Goal: Check status

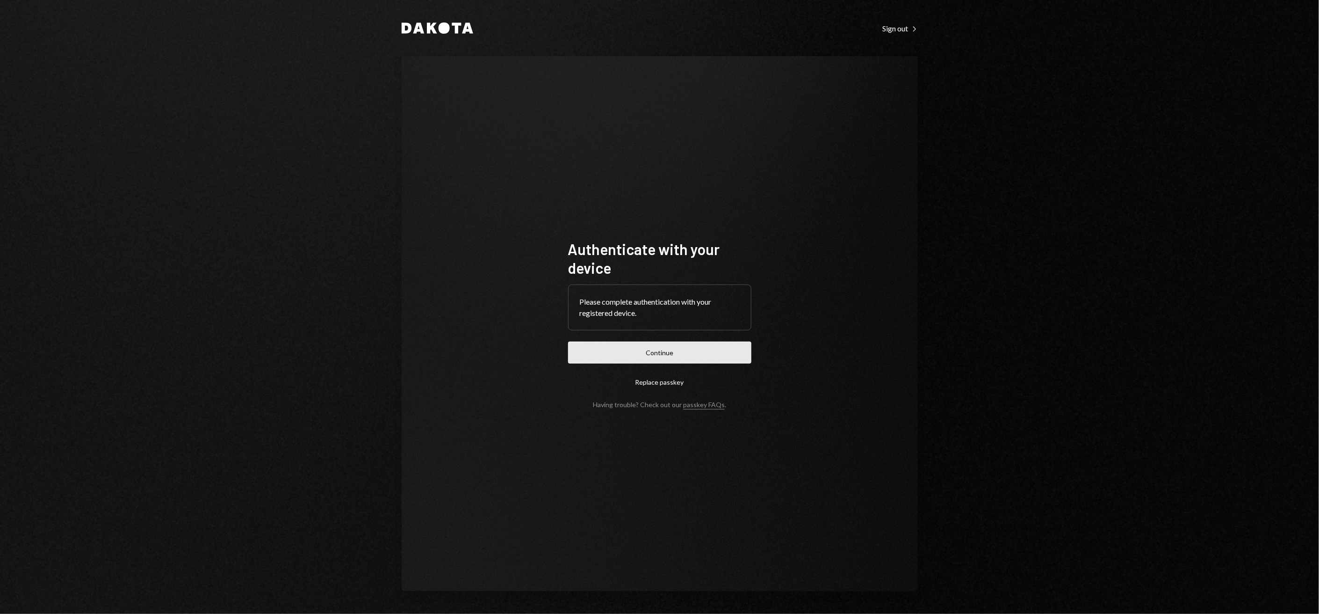
click at [671, 350] on button "Continue" at bounding box center [659, 352] width 183 height 22
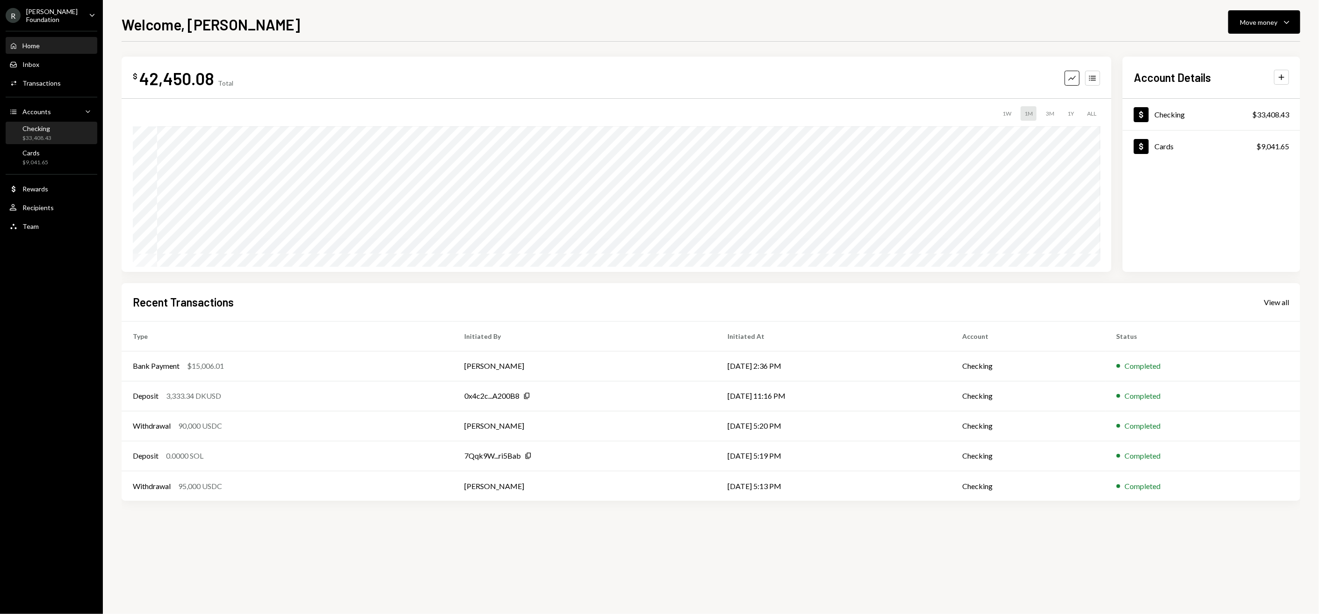
click at [58, 127] on div "Checking $33,408.43" at bounding box center [51, 133] width 84 height 18
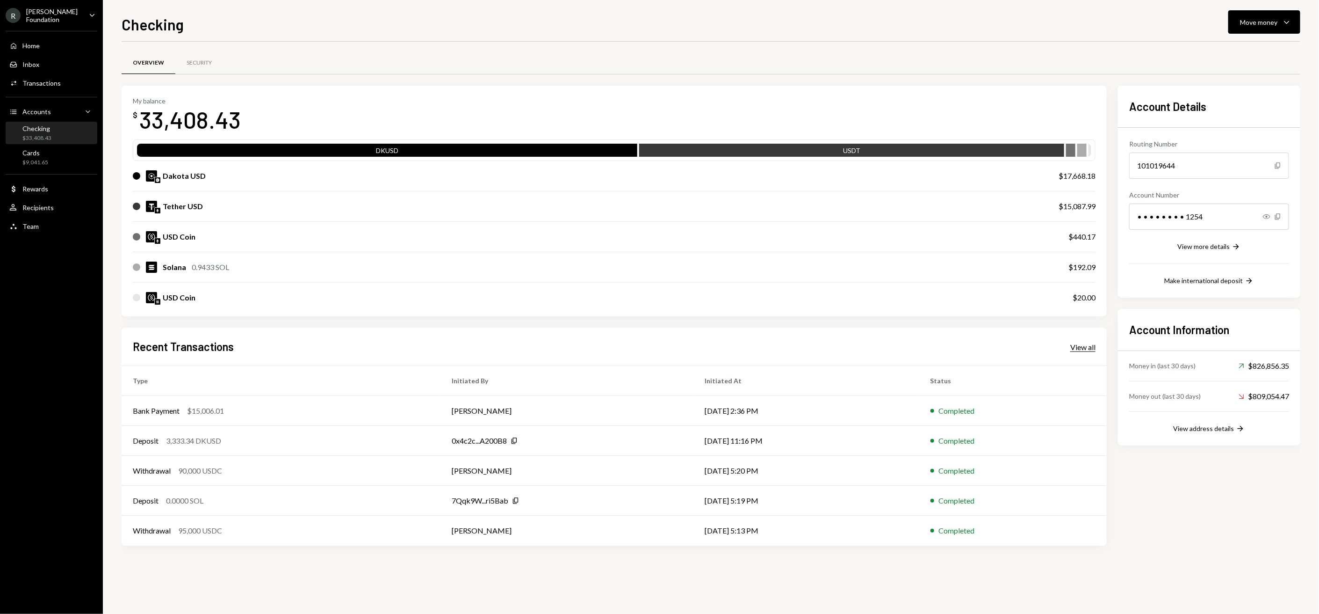
click at [1072, 348] on div "View all" at bounding box center [1082, 346] width 25 height 9
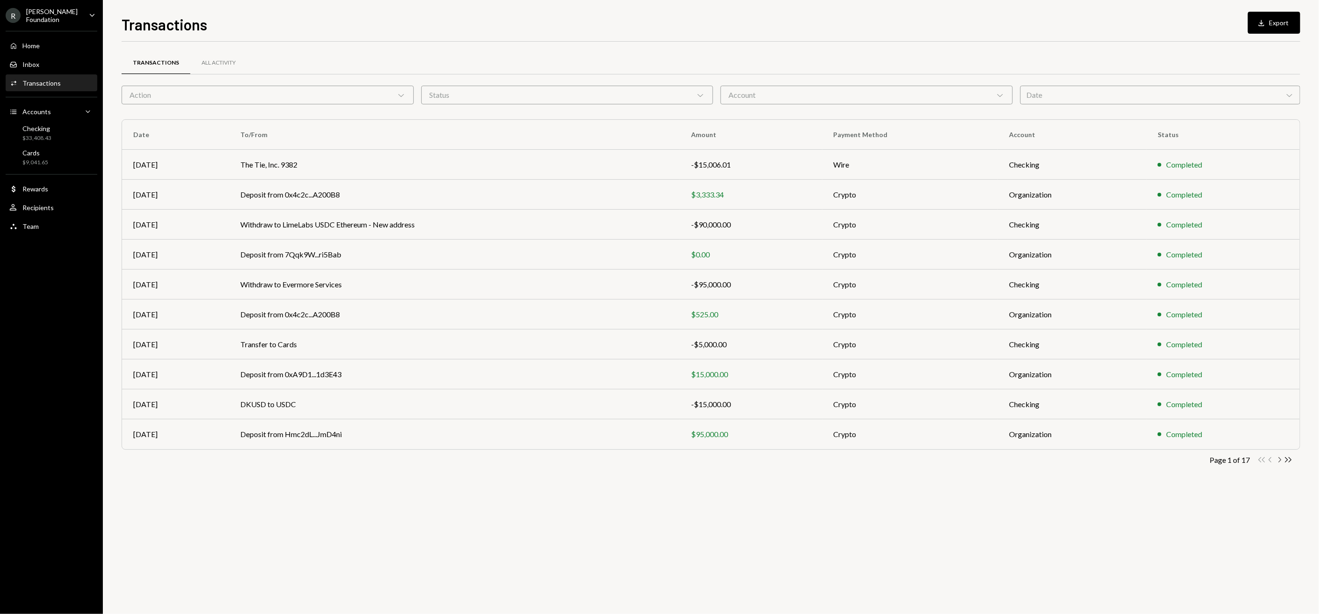
click at [1279, 460] on icon "Chevron Right" at bounding box center [1279, 459] width 9 height 9
click at [1271, 462] on icon "button" at bounding box center [1270, 459] width 3 height 5
click at [217, 65] on div "All Activity" at bounding box center [219, 63] width 34 height 8
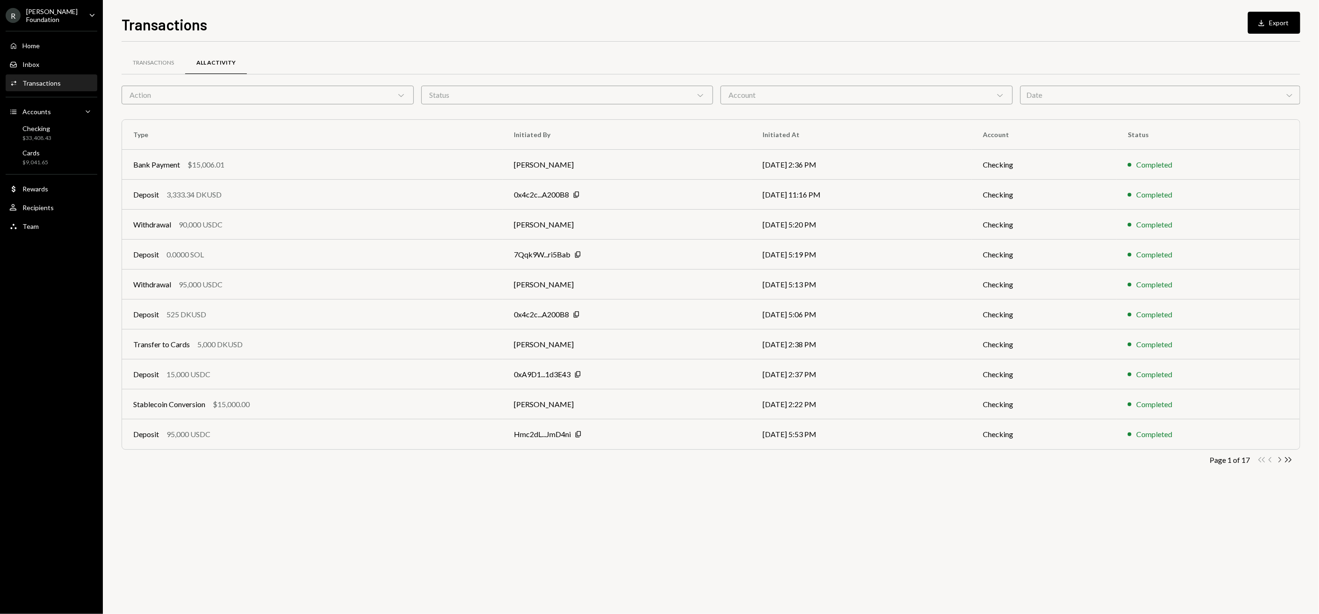
click at [1282, 462] on icon "Chevron Right" at bounding box center [1279, 459] width 9 height 9
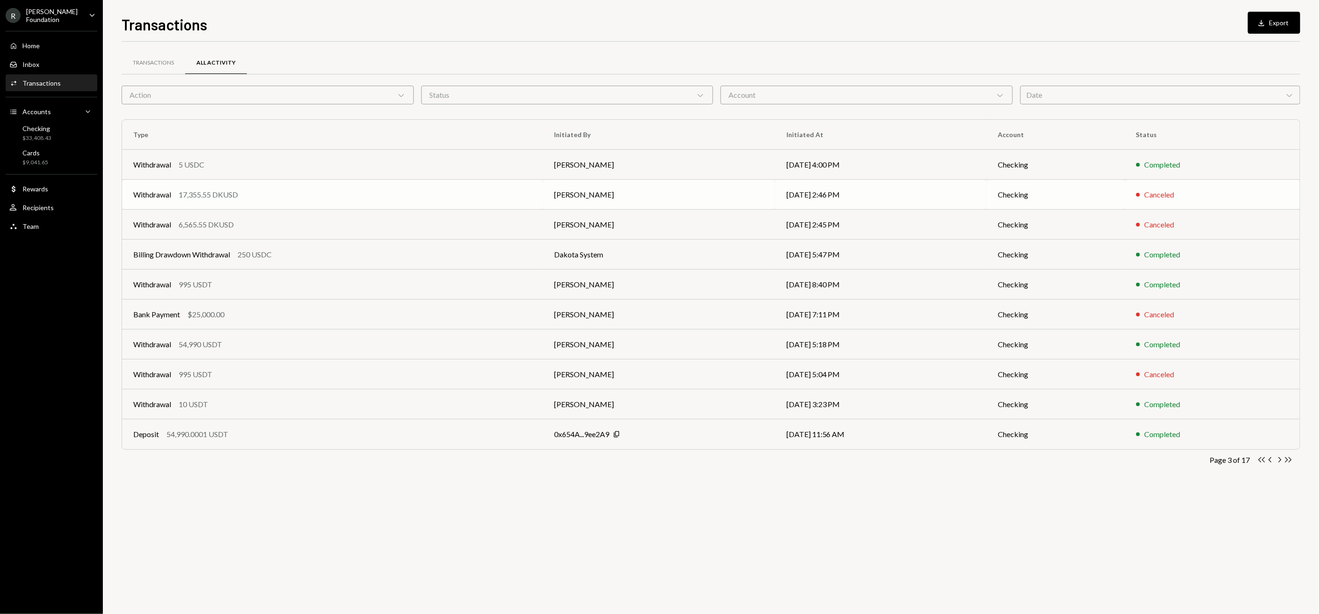
click at [1128, 194] on td "Canceled" at bounding box center [1212, 195] width 175 height 30
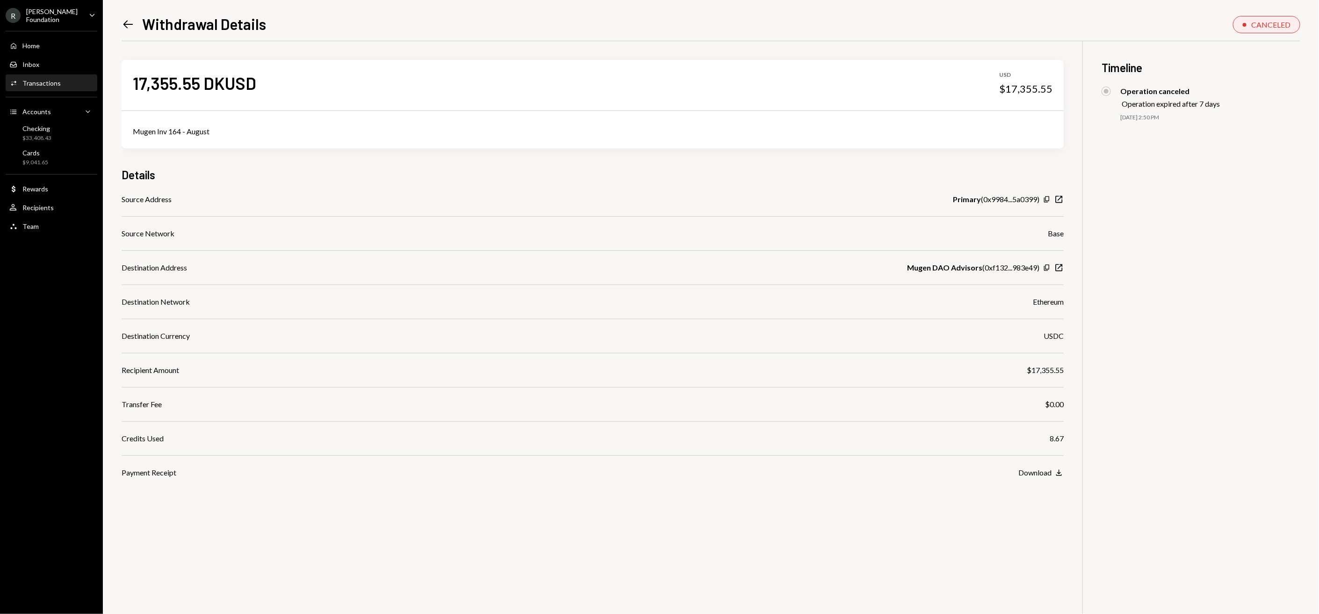
click at [127, 26] on icon "Left Arrow" at bounding box center [128, 24] width 13 height 13
